Goal: Information Seeking & Learning: Learn about a topic

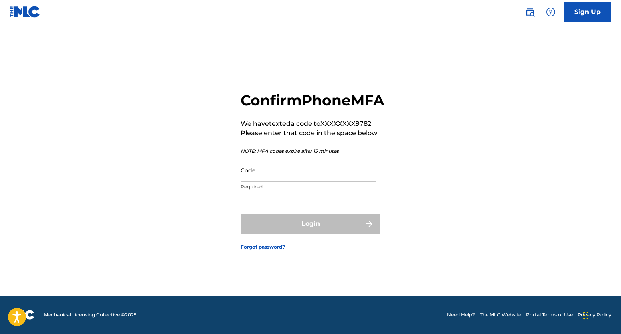
click at [276, 182] on input "Code" at bounding box center [308, 170] width 135 height 23
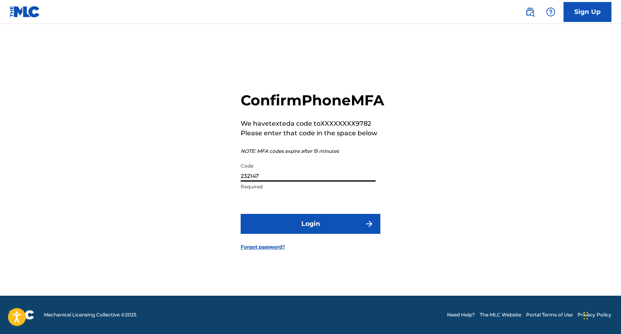
type input "232147"
click at [304, 230] on button "Login" at bounding box center [311, 224] width 140 height 20
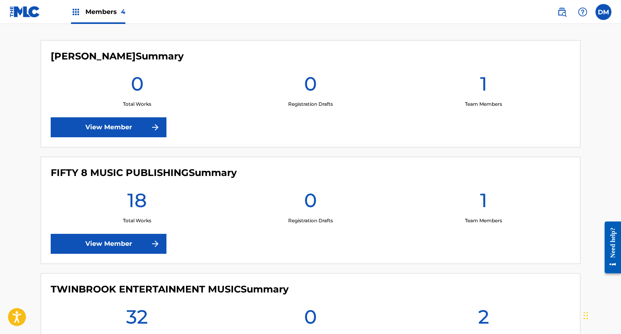
scroll to position [238, 0]
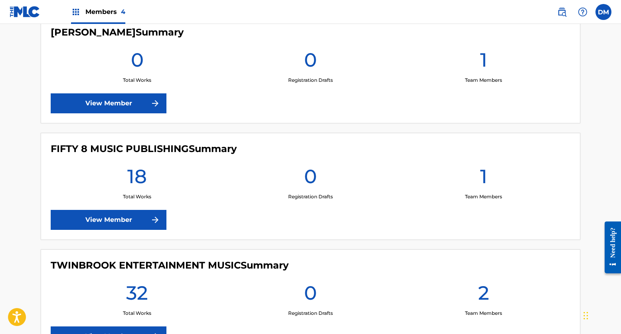
click at [117, 217] on link "View Member" at bounding box center [109, 220] width 116 height 20
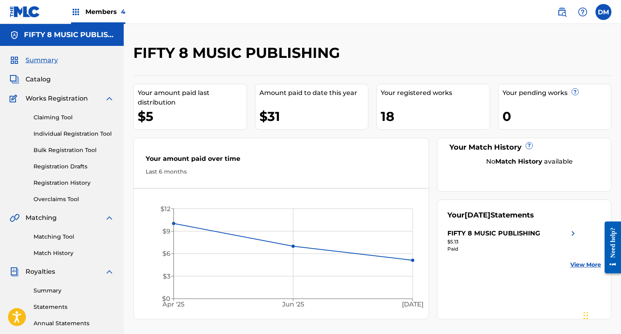
click at [33, 76] on span "Catalog" at bounding box center [38, 80] width 25 height 10
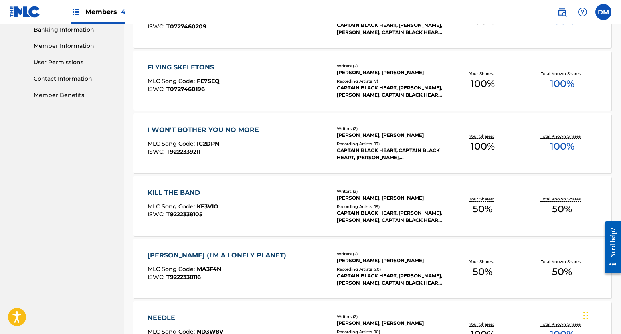
scroll to position [366, 0]
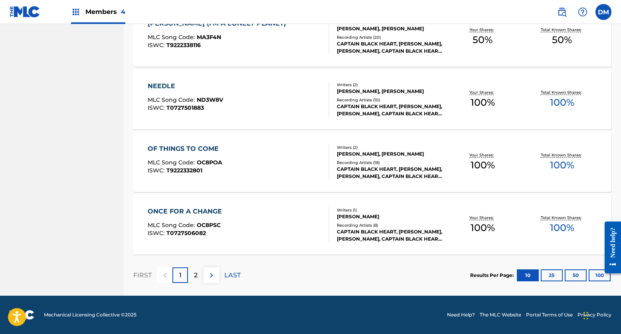
click at [552, 274] on button "25" at bounding box center [552, 276] width 22 height 12
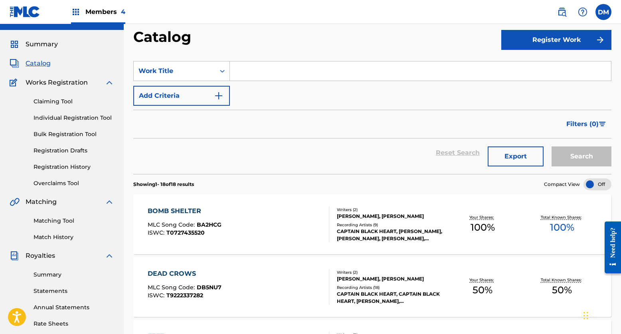
scroll to position [18, 0]
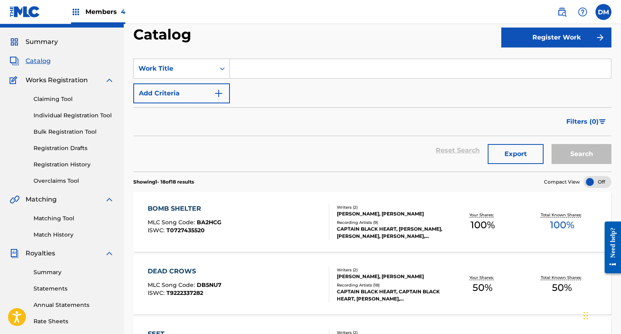
click at [512, 219] on div "Your Shares: 100 %" at bounding box center [482, 222] width 79 height 24
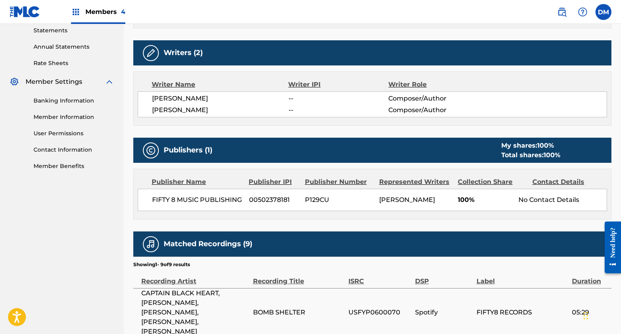
scroll to position [270, 0]
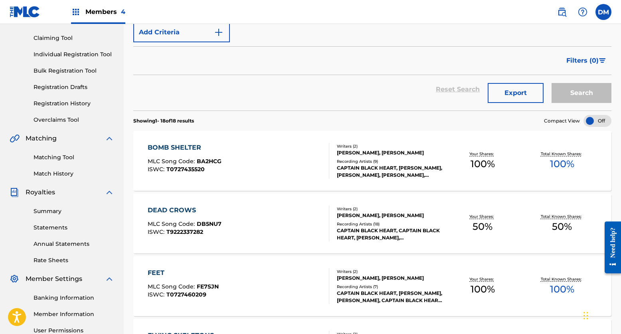
scroll to position [102, 0]
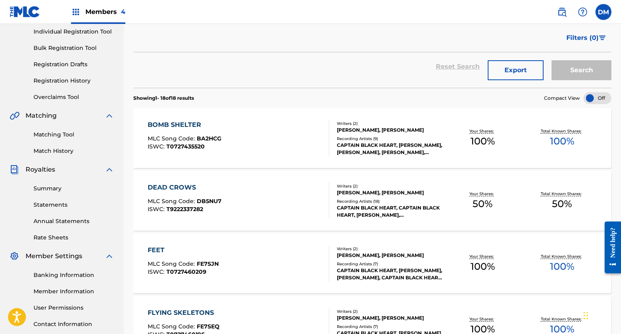
click at [488, 205] on span "50 %" at bounding box center [483, 204] width 20 height 14
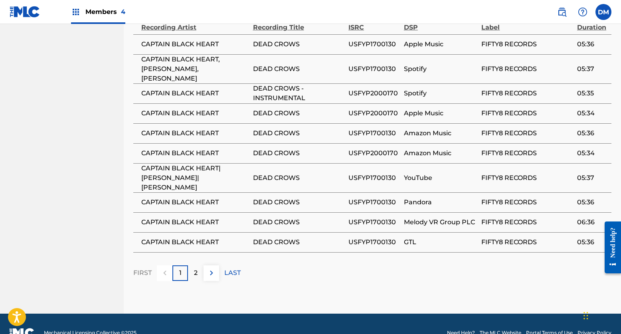
scroll to position [530, 0]
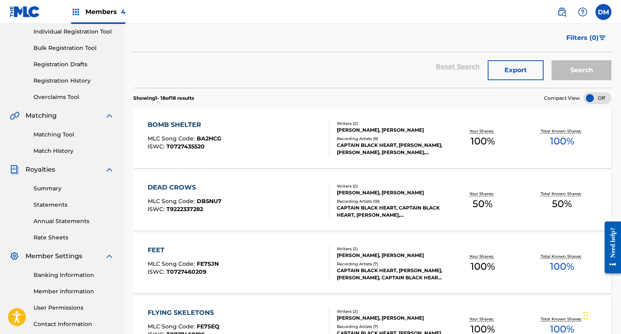
scroll to position [101, 0]
click at [614, 242] on div "Need help?" at bounding box center [613, 242] width 11 height 30
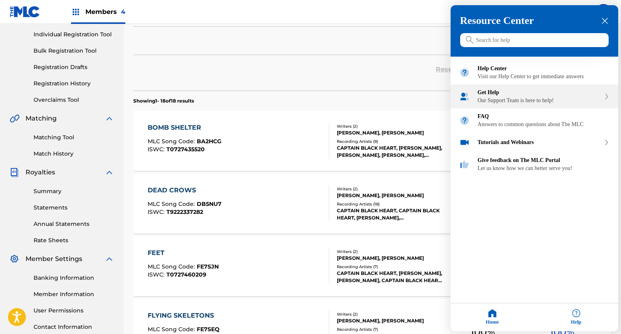
click at [510, 96] on div "Get Help" at bounding box center [539, 92] width 123 height 6
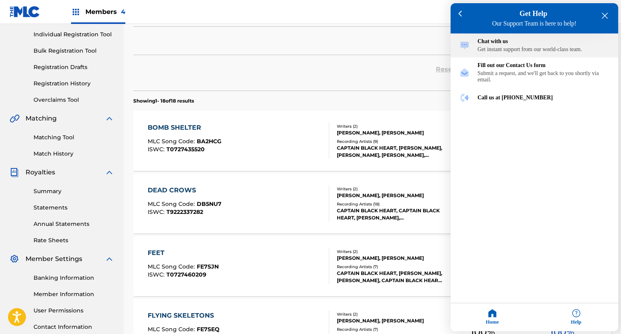
click at [524, 48] on div "Chat with us Get instant support from our world-class team." at bounding box center [544, 45] width 132 height 14
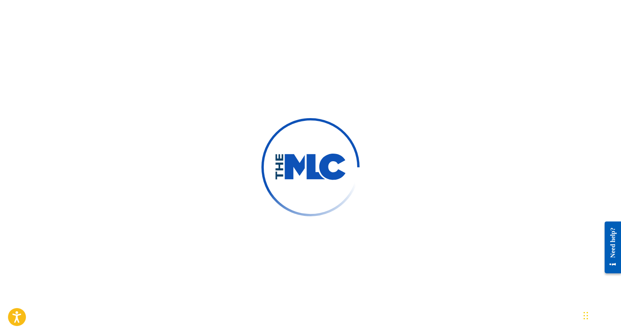
click at [615, 251] on div "Need help?" at bounding box center [613, 242] width 11 height 30
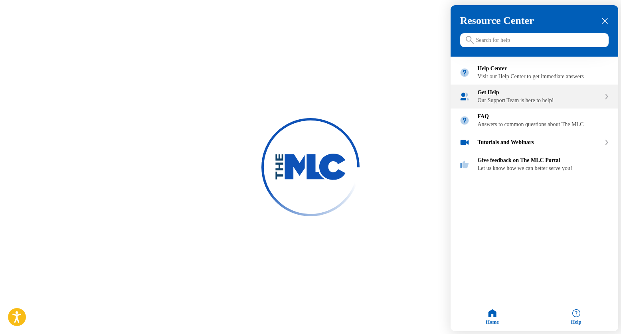
click at [512, 96] on div "Get Help" at bounding box center [539, 92] width 123 height 6
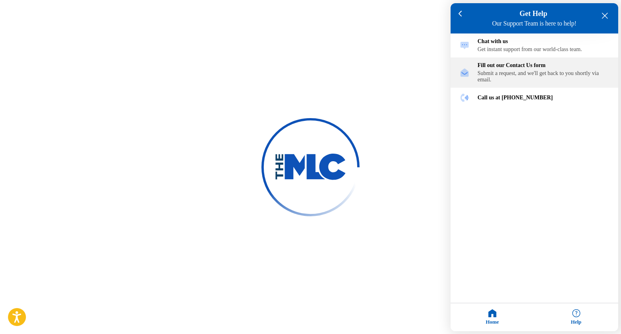
click at [522, 75] on div "Submit a request, and we'll get back to you shortly via email." at bounding box center [544, 76] width 132 height 13
